Goal: Navigation & Orientation: Find specific page/section

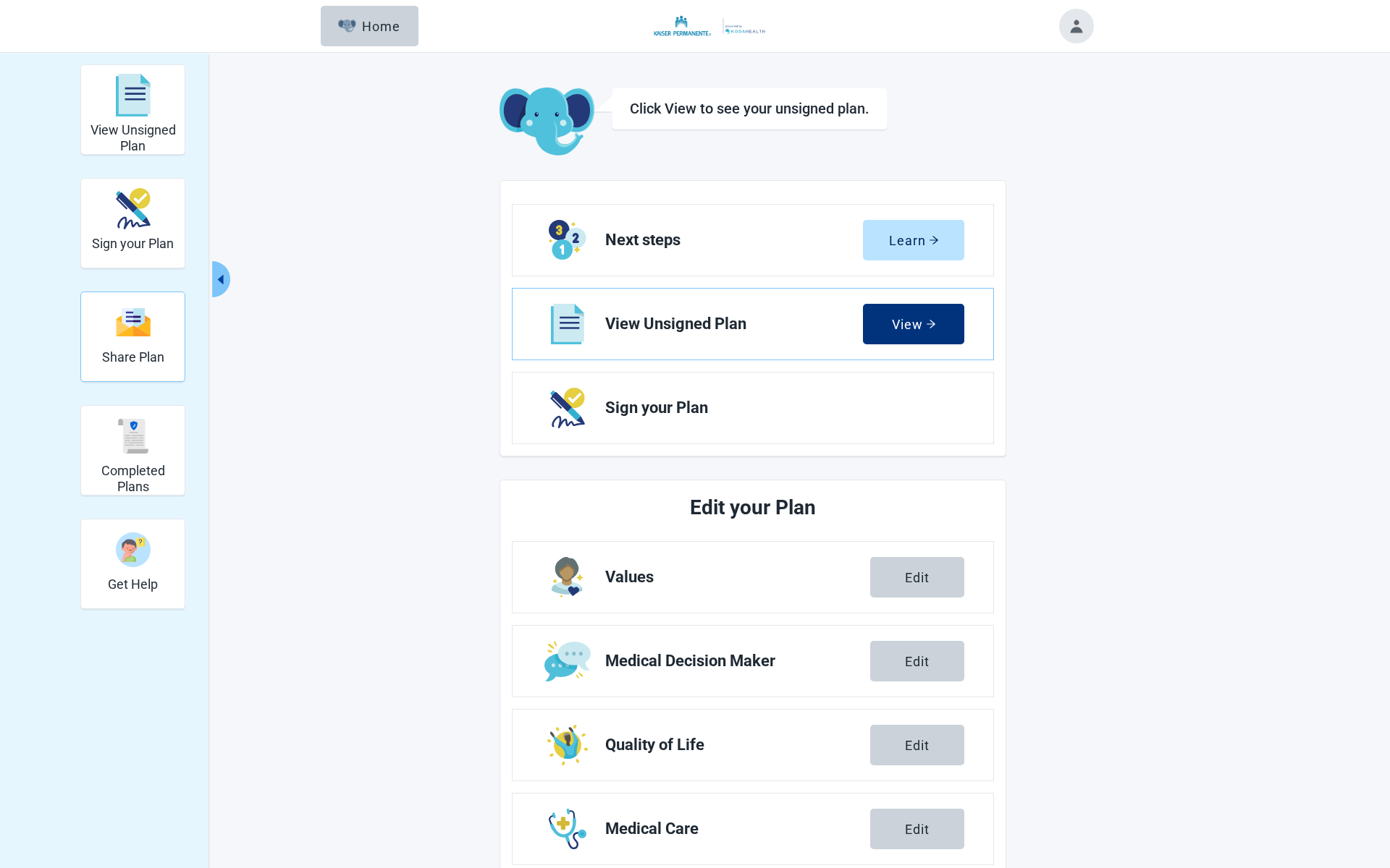
click at [146, 333] on img "Share Plan" at bounding box center [134, 322] width 35 height 31
